Goal: Find specific page/section: Find specific page/section

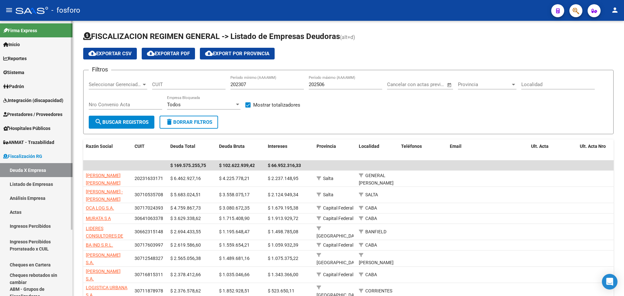
click at [18, 71] on span "Sistema" at bounding box center [13, 72] width 21 height 7
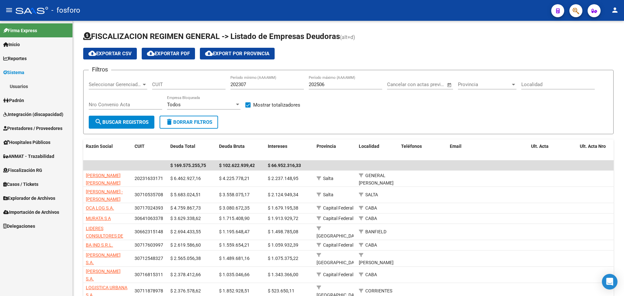
click at [21, 85] on link "Usuarios" at bounding box center [36, 86] width 72 height 14
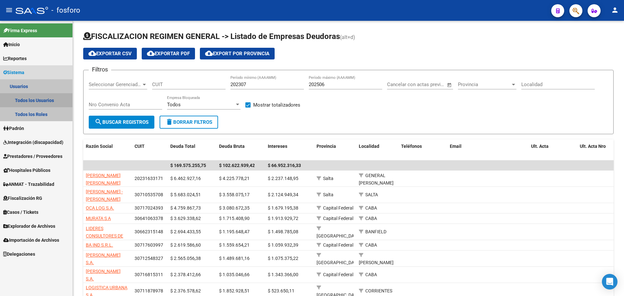
click at [23, 97] on link "Todos los Usuarios" at bounding box center [36, 100] width 72 height 14
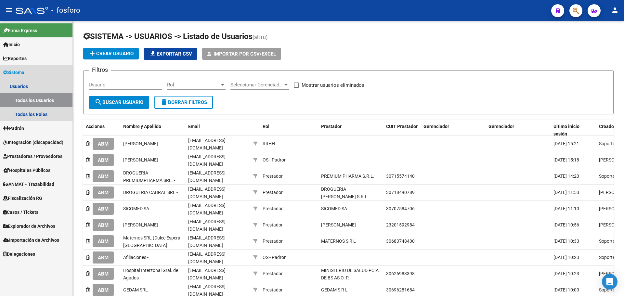
click at [24, 77] on link "Sistema" at bounding box center [36, 72] width 72 height 14
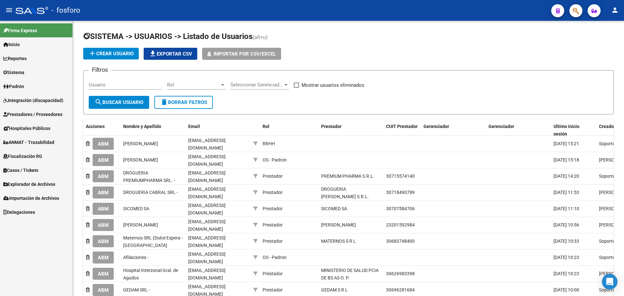
click at [24, 77] on link "Sistema" at bounding box center [36, 72] width 72 height 14
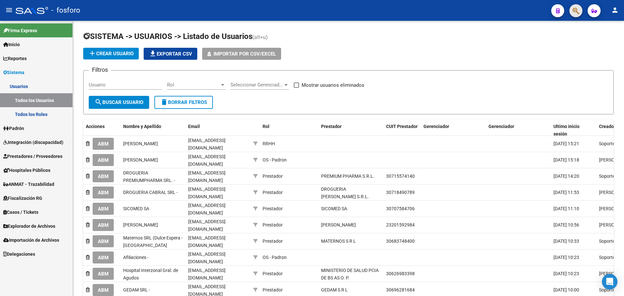
click at [577, 6] on span "button" at bounding box center [576, 10] width 6 height 13
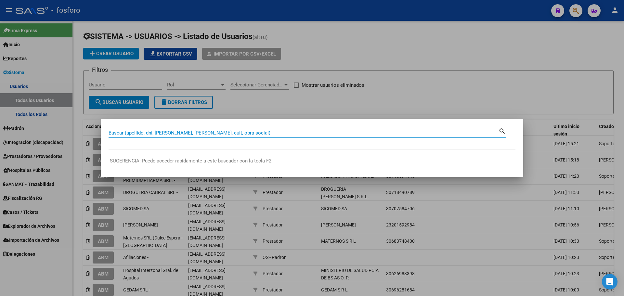
click at [272, 133] on input "Buscar (apellido, dni, [PERSON_NAME], [PERSON_NAME], cuit, obra social)" at bounding box center [304, 133] width 390 height 6
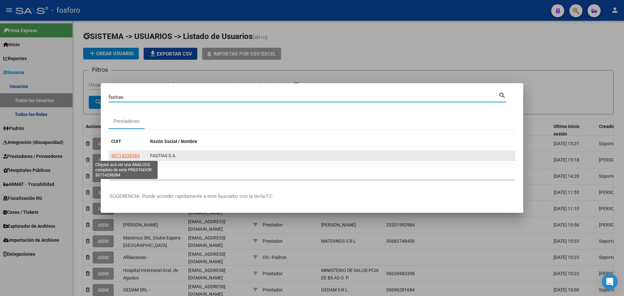
click at [130, 157] on span "30714238384" at bounding box center [125, 155] width 29 height 5
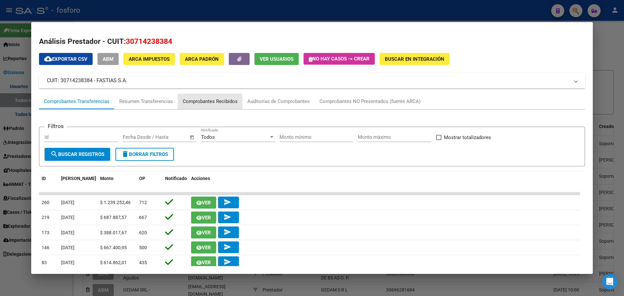
click at [192, 102] on div "Comprobantes Recibidos" at bounding box center [210, 101] width 55 height 7
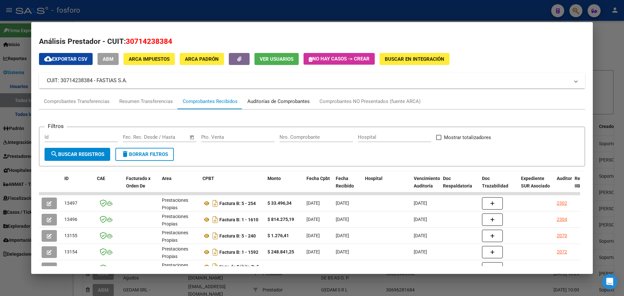
click at [273, 101] on div "Auditorías de Comprobantes" at bounding box center [278, 101] width 62 height 7
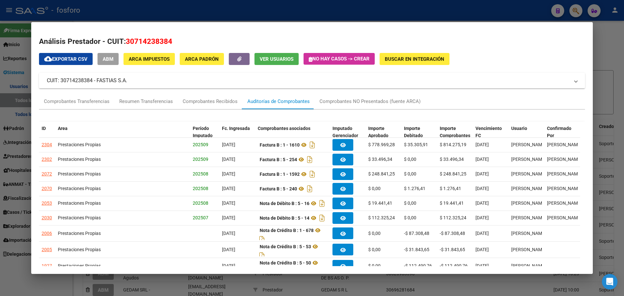
drag, startPoint x: 623, startPoint y: 103, endPoint x: 619, endPoint y: 103, distance: 3.9
click at [623, 103] on div at bounding box center [312, 148] width 624 height 296
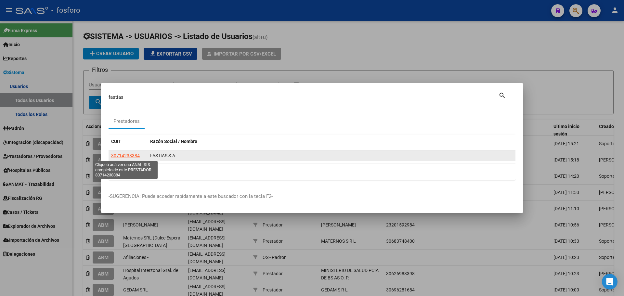
click at [134, 156] on span "30714238384" at bounding box center [125, 155] width 29 height 5
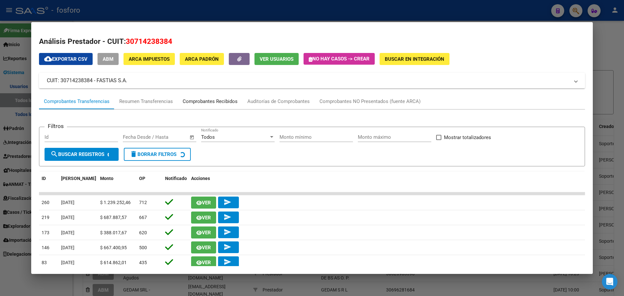
click at [211, 99] on div "Comprobantes Recibidos" at bounding box center [210, 101] width 55 height 7
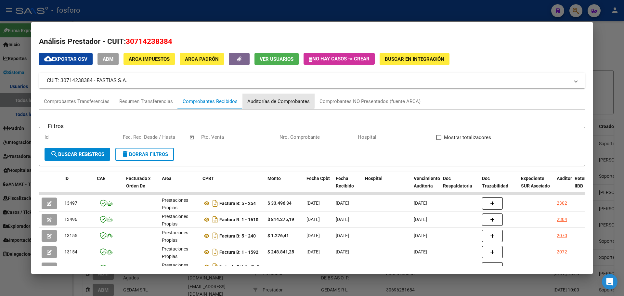
click at [266, 100] on div "Auditorías de Comprobantes" at bounding box center [278, 101] width 62 height 7
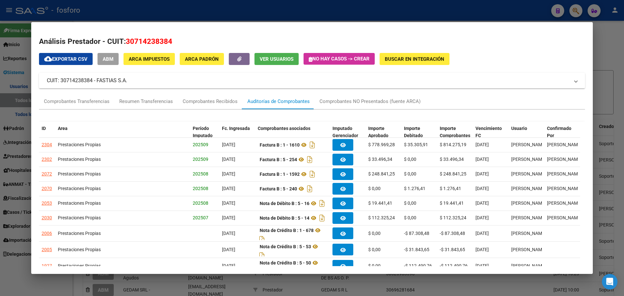
click at [613, 63] on div at bounding box center [312, 148] width 624 height 296
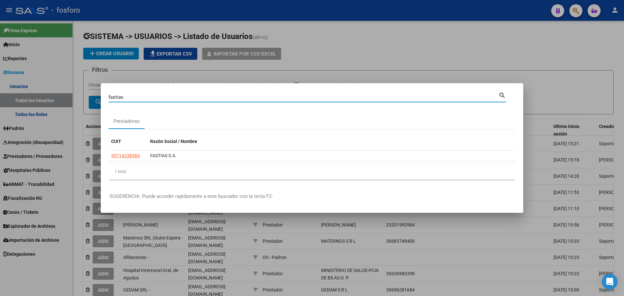
drag, startPoint x: 163, startPoint y: 95, endPoint x: 34, endPoint y: 105, distance: 128.7
click at [37, 105] on div "fastias Buscar (apellido, dni, cuil, nro traspaso, cuit, obra social) search Pr…" at bounding box center [312, 148] width 624 height 296
type input "PEDIATRICA"
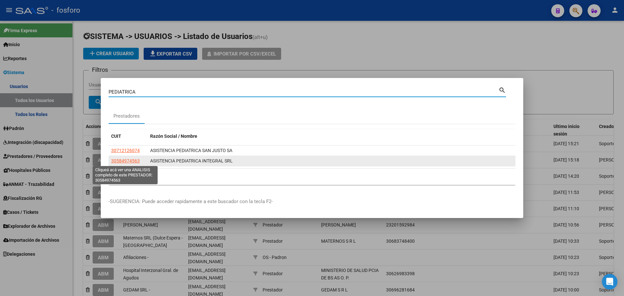
click at [125, 163] on span "30584974563" at bounding box center [125, 160] width 29 height 5
type textarea "30584974563"
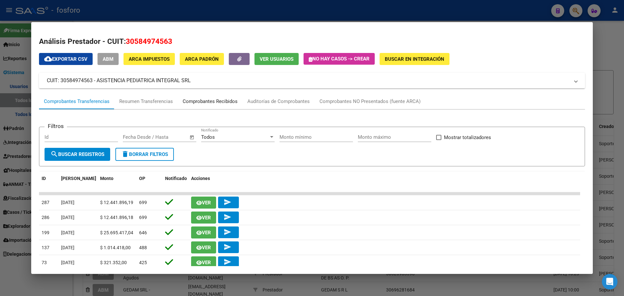
click at [214, 100] on div "Comprobantes Recibidos" at bounding box center [210, 101] width 55 height 7
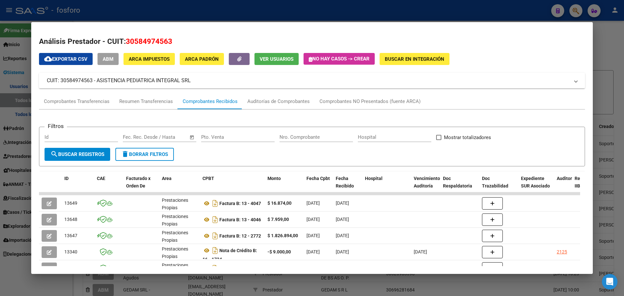
click at [624, 92] on div at bounding box center [312, 148] width 624 height 296
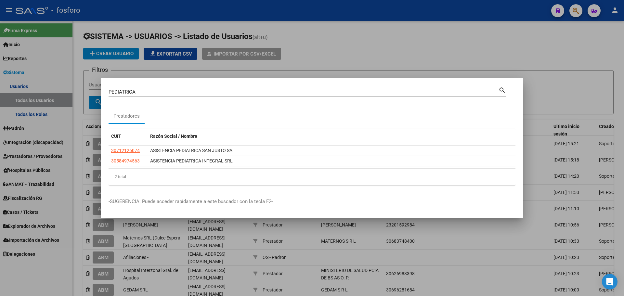
drag, startPoint x: 176, startPoint y: 92, endPoint x: 0, endPoint y: 85, distance: 175.9
click at [3, 91] on div "PEDIATRICA Buscar (apellido, dni, cuil, nro traspaso, cuit, obra social) search…" at bounding box center [312, 148] width 624 height 296
type input "MATERNOS"
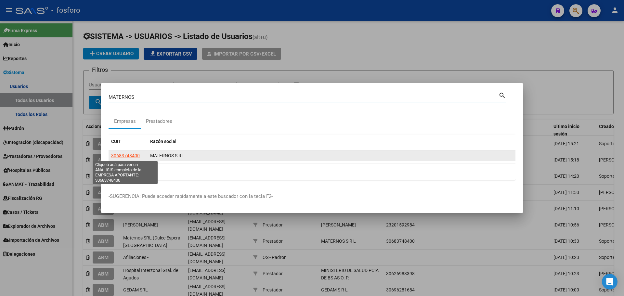
click at [124, 158] on span "30683748400" at bounding box center [125, 155] width 29 height 5
type textarea "30683748400"
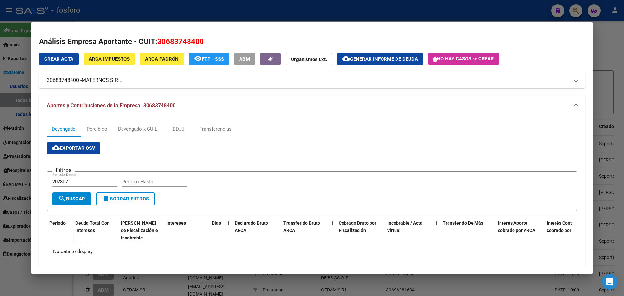
click at [601, 117] on div at bounding box center [312, 148] width 624 height 296
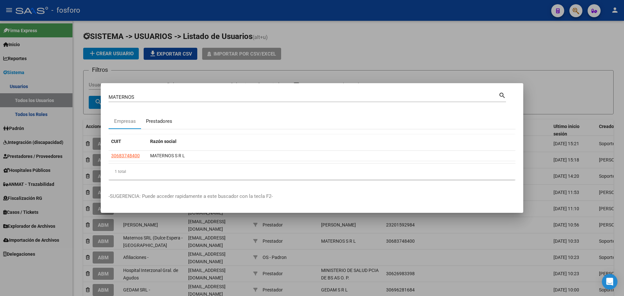
click at [159, 123] on div "Prestadores" at bounding box center [159, 121] width 26 height 7
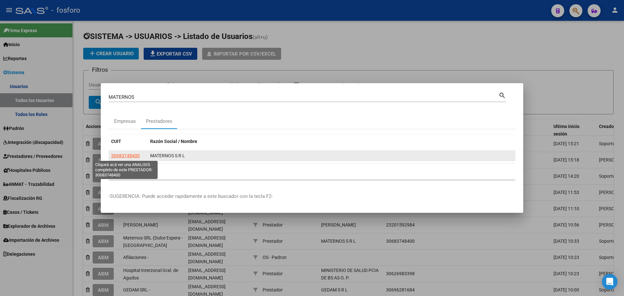
click at [128, 154] on span "30683748400" at bounding box center [125, 155] width 29 height 5
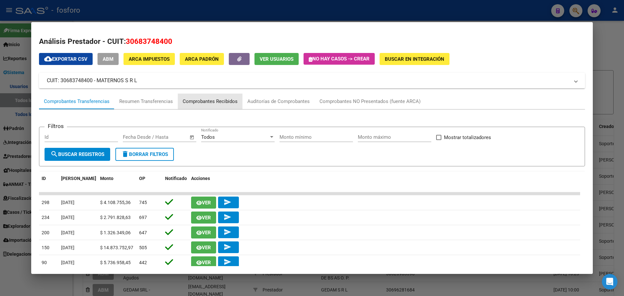
click at [214, 102] on div "Comprobantes Recibidos" at bounding box center [210, 101] width 55 height 7
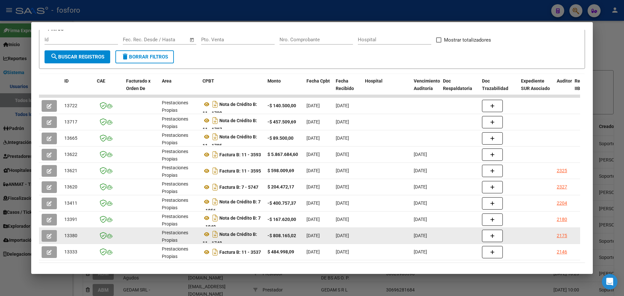
scroll to position [128, 0]
